Goal: Find specific page/section: Find specific page/section

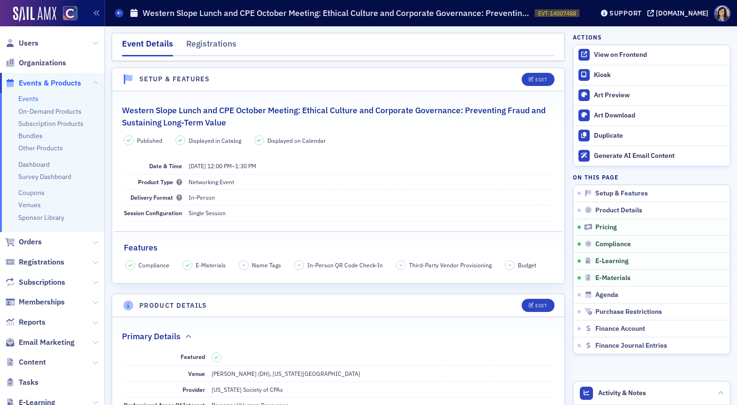
scroll to position [1128, 0]
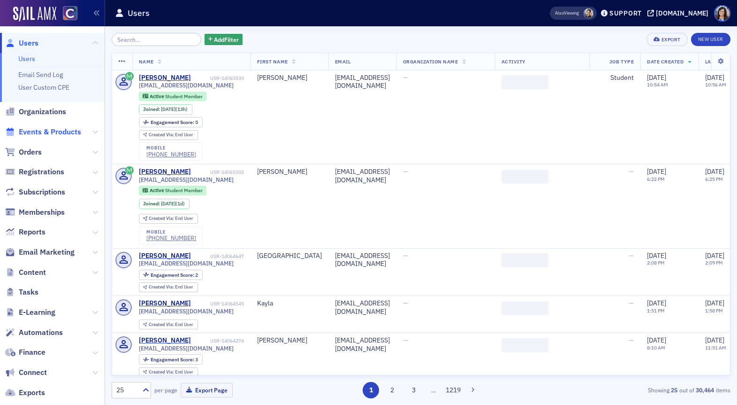
click at [39, 133] on span "Events & Products" at bounding box center [50, 132] width 62 height 10
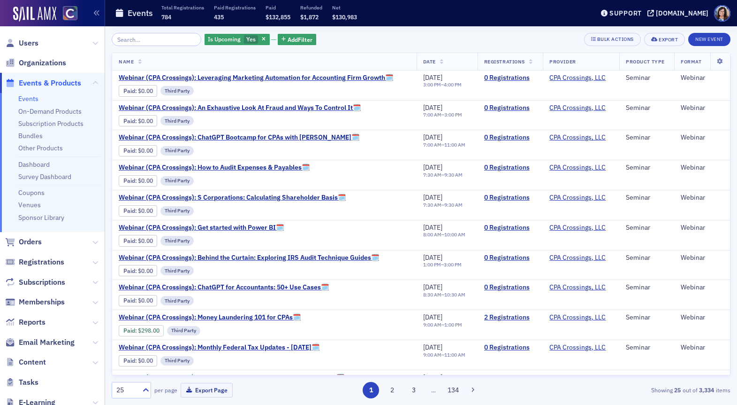
click at [145, 39] on input "search" at bounding box center [157, 39] width 90 height 13
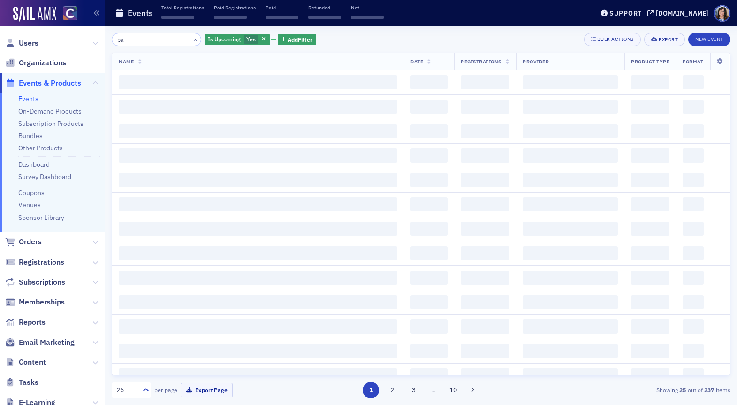
type input "p"
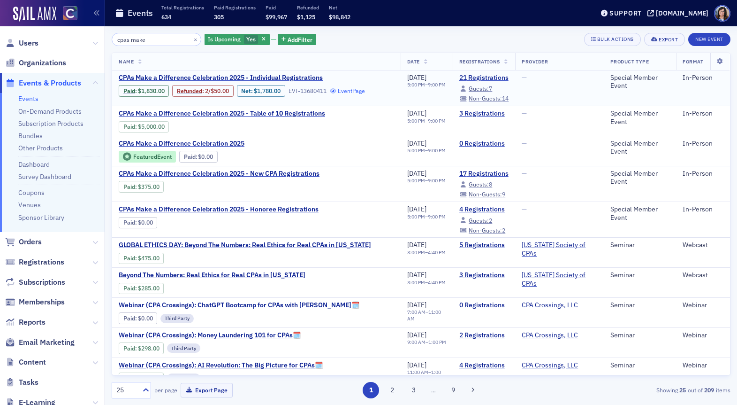
type input "cpas make"
click at [353, 92] on link "Event Page" at bounding box center [348, 90] width 36 height 7
